Goal: Find specific page/section: Find specific page/section

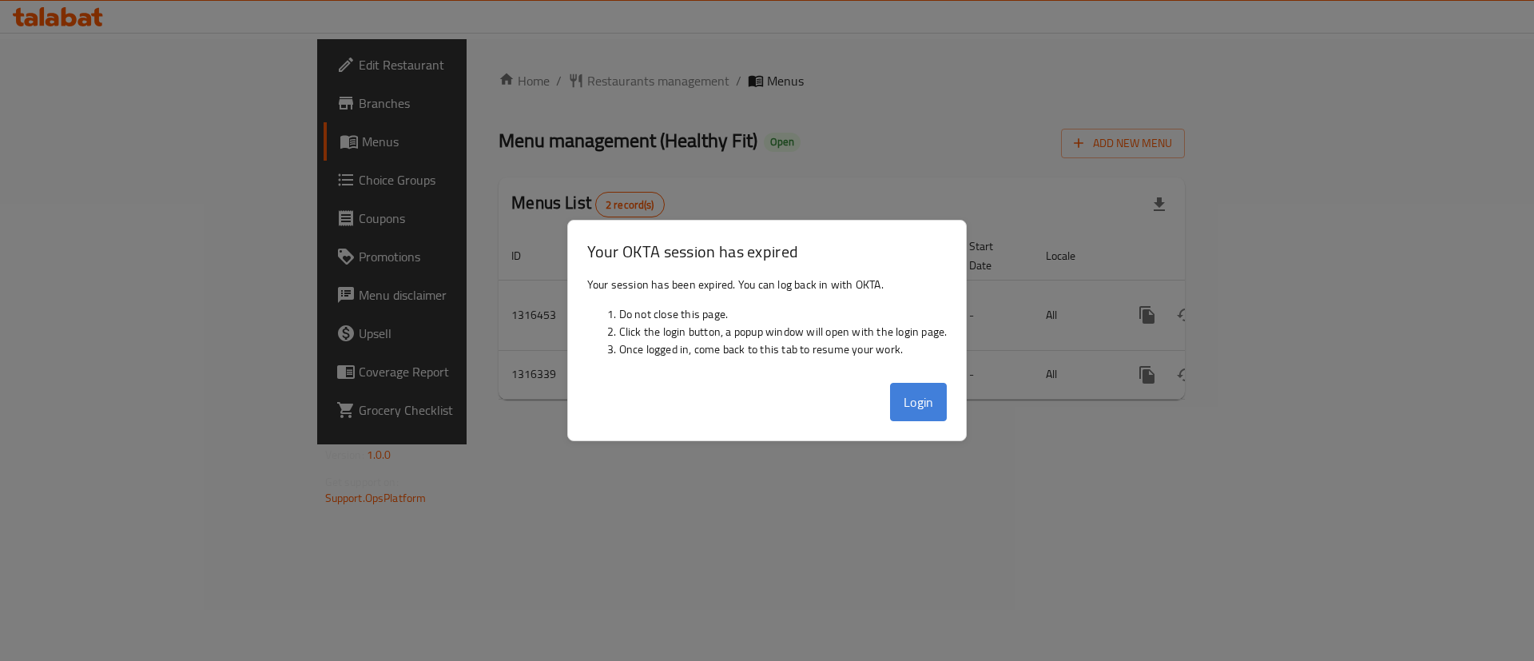
click at [911, 410] on button "Login" at bounding box center [919, 402] width 58 height 38
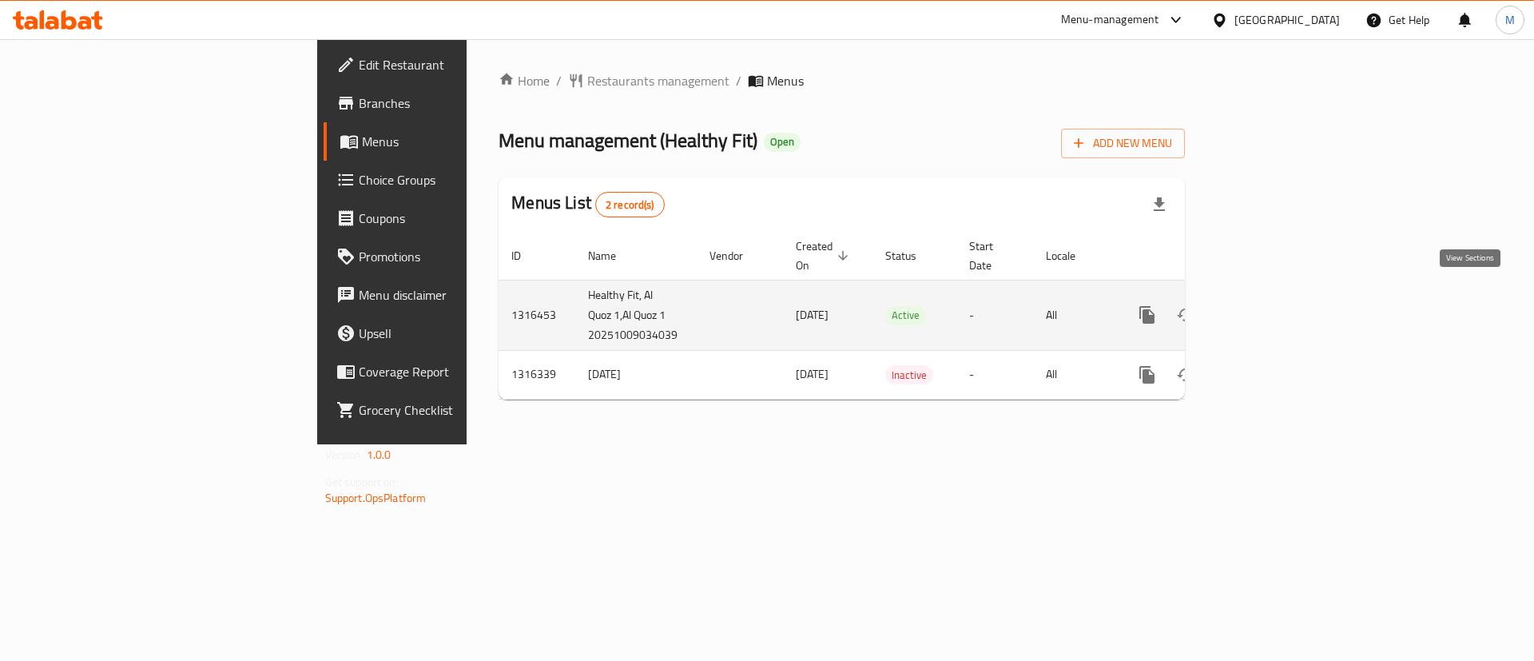
click at [1281, 296] on link "enhanced table" at bounding box center [1262, 315] width 38 height 38
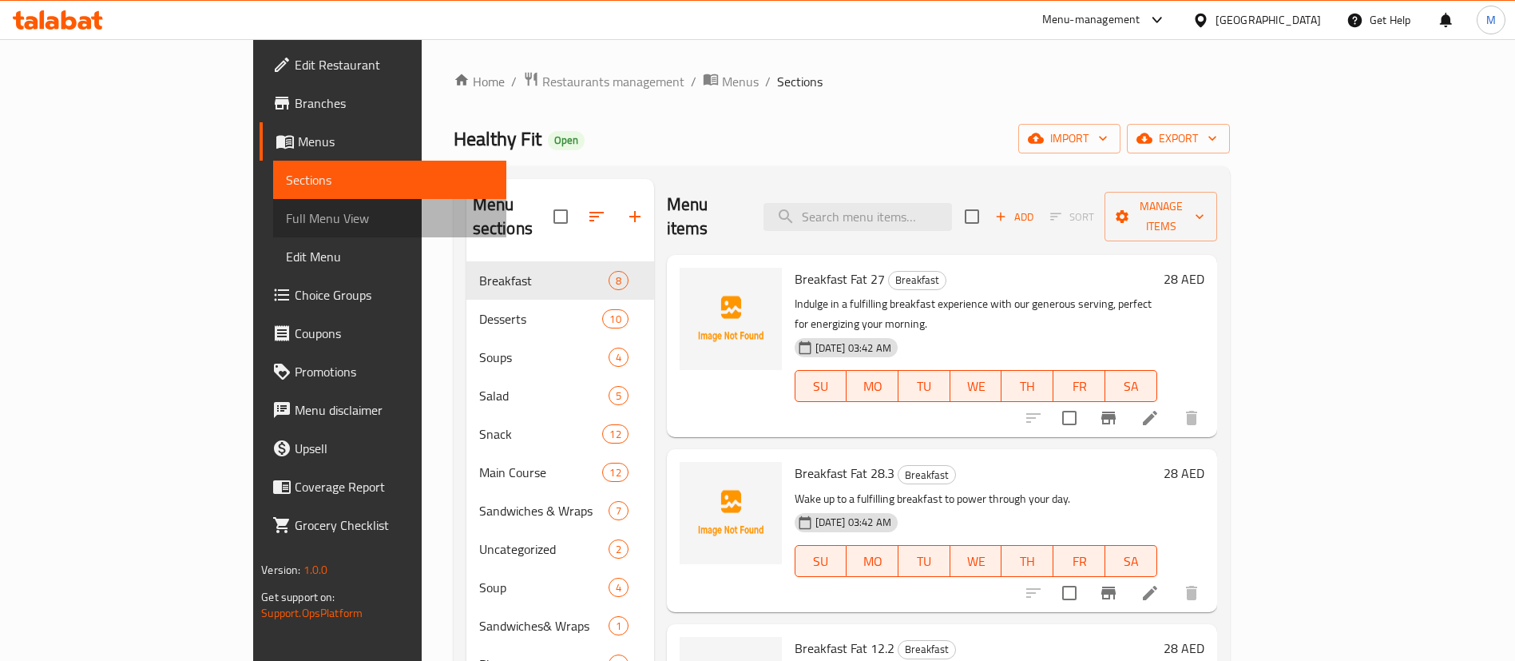
click at [286, 212] on span "Full Menu View" at bounding box center [390, 218] width 208 height 19
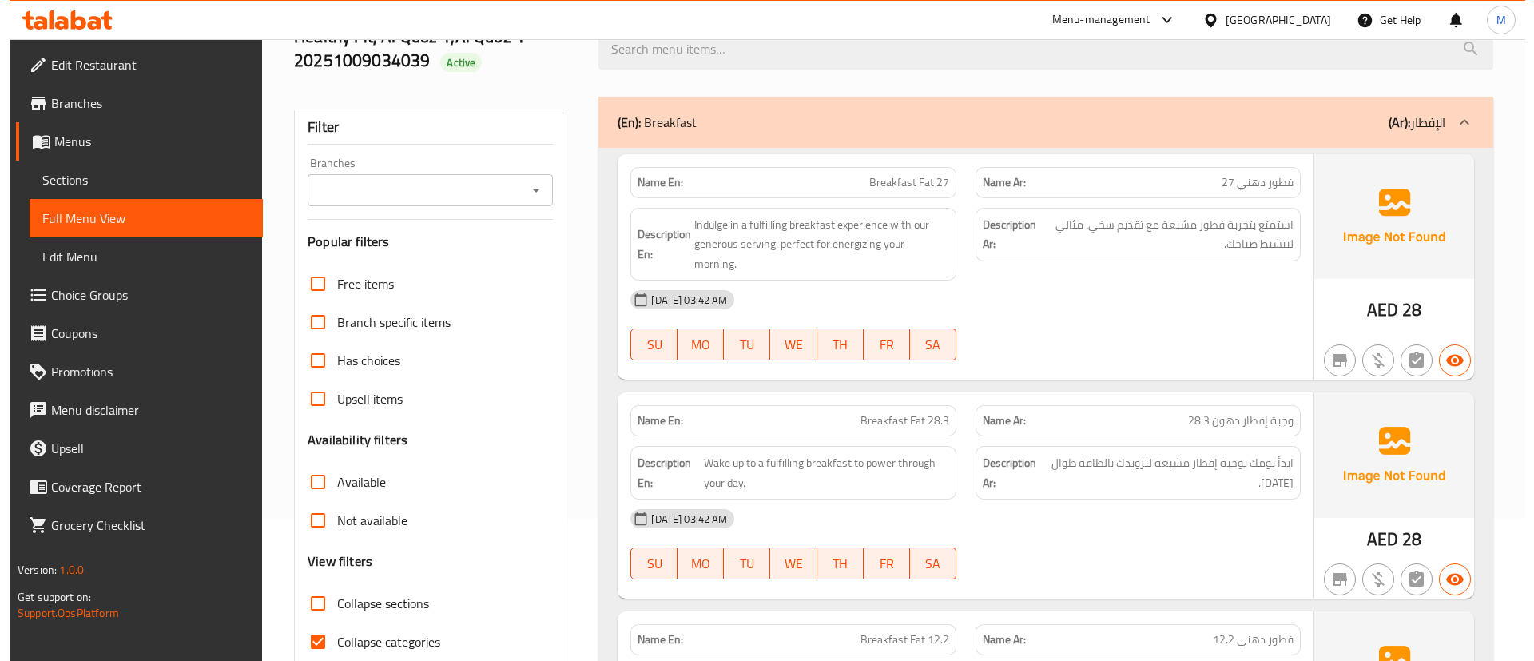
scroll to position [0, 0]
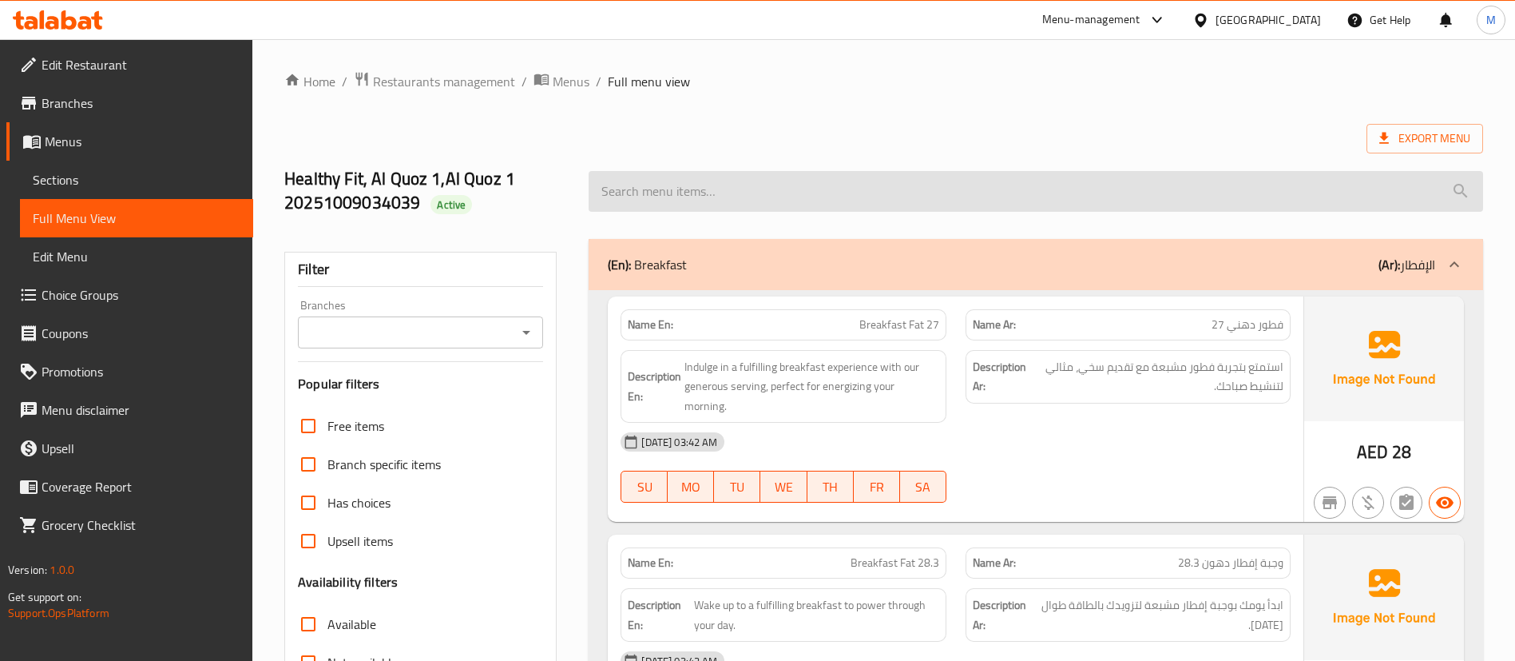
click at [703, 183] on input "search" at bounding box center [1036, 191] width 895 height 41
paste input "Chicken Pasta Red sauce"
type input "Chicken Pasta Red sauce"
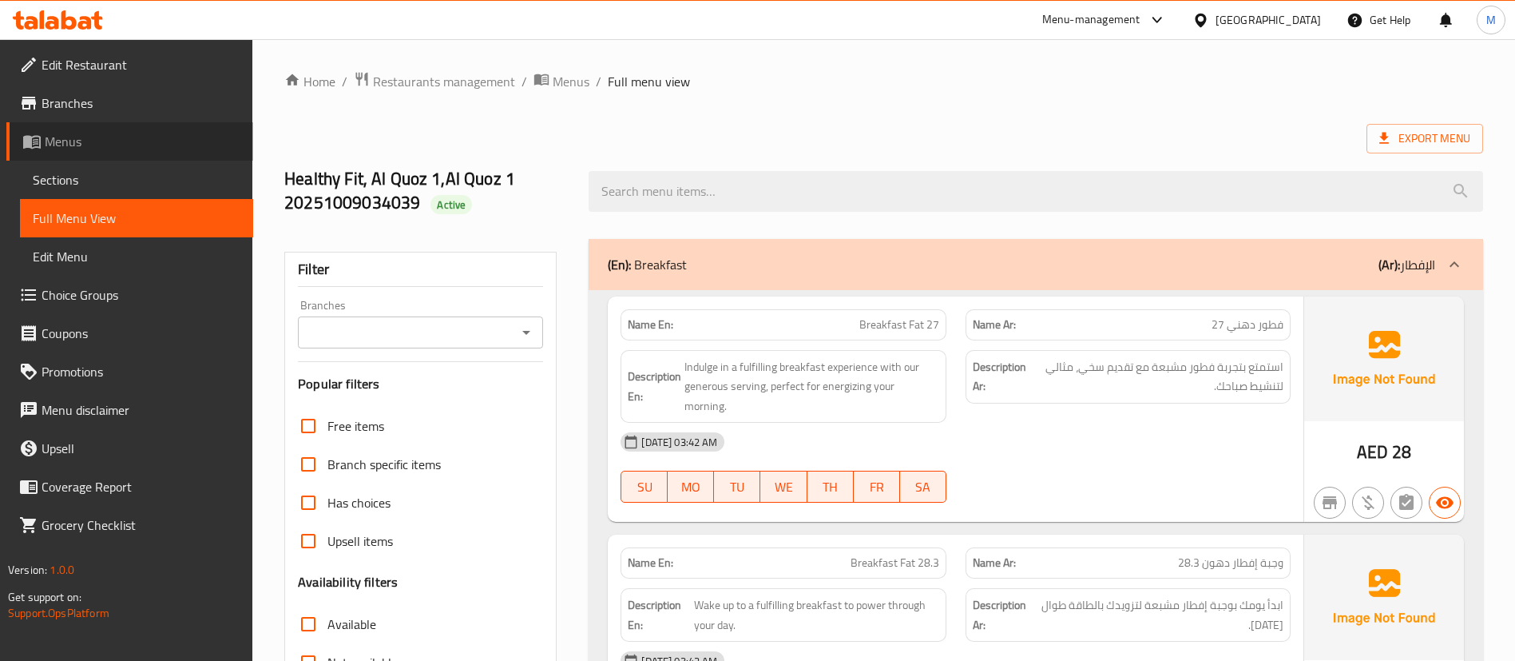
click at [99, 132] on span "Menus" at bounding box center [143, 141] width 196 height 19
